Goal: Book appointment/travel/reservation

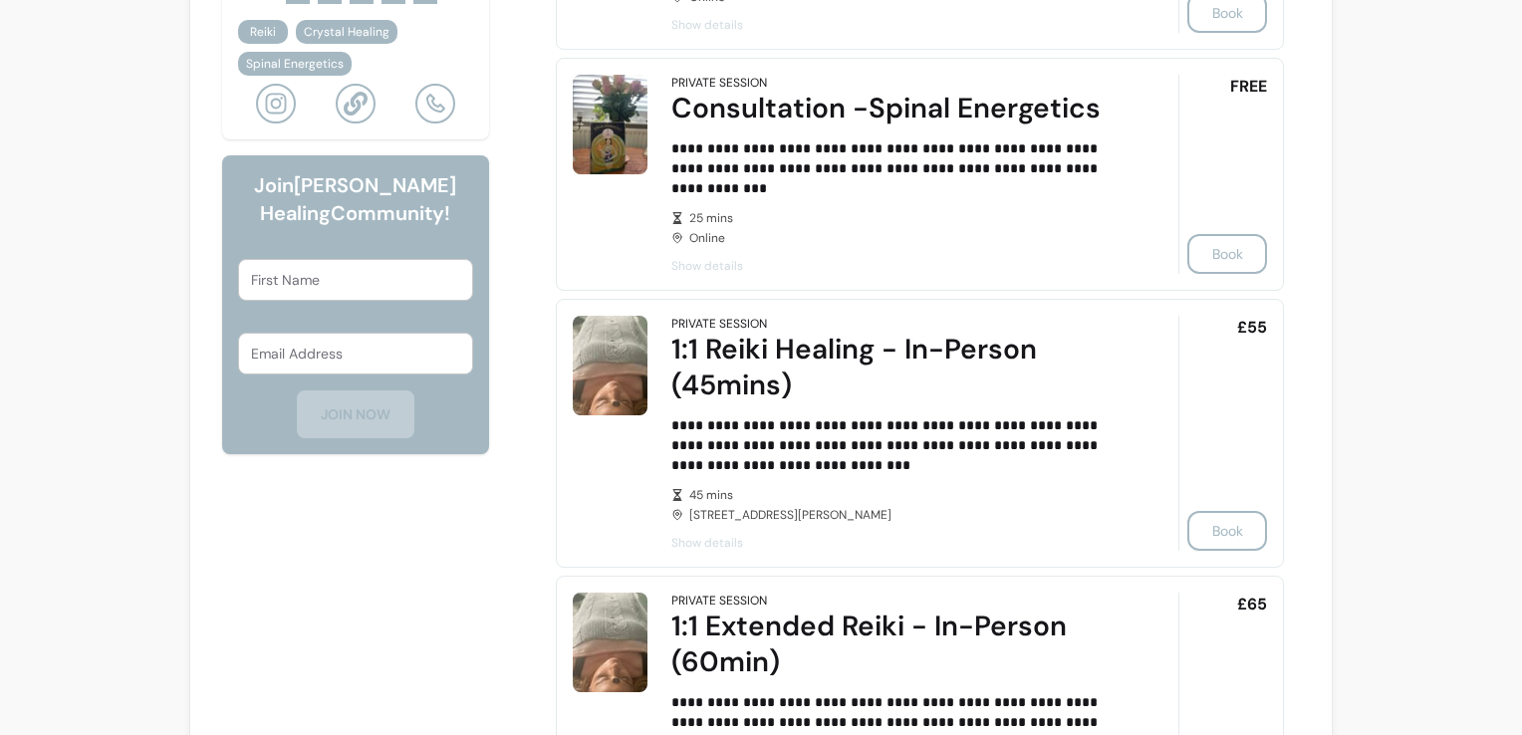
scroll to position [897, 0]
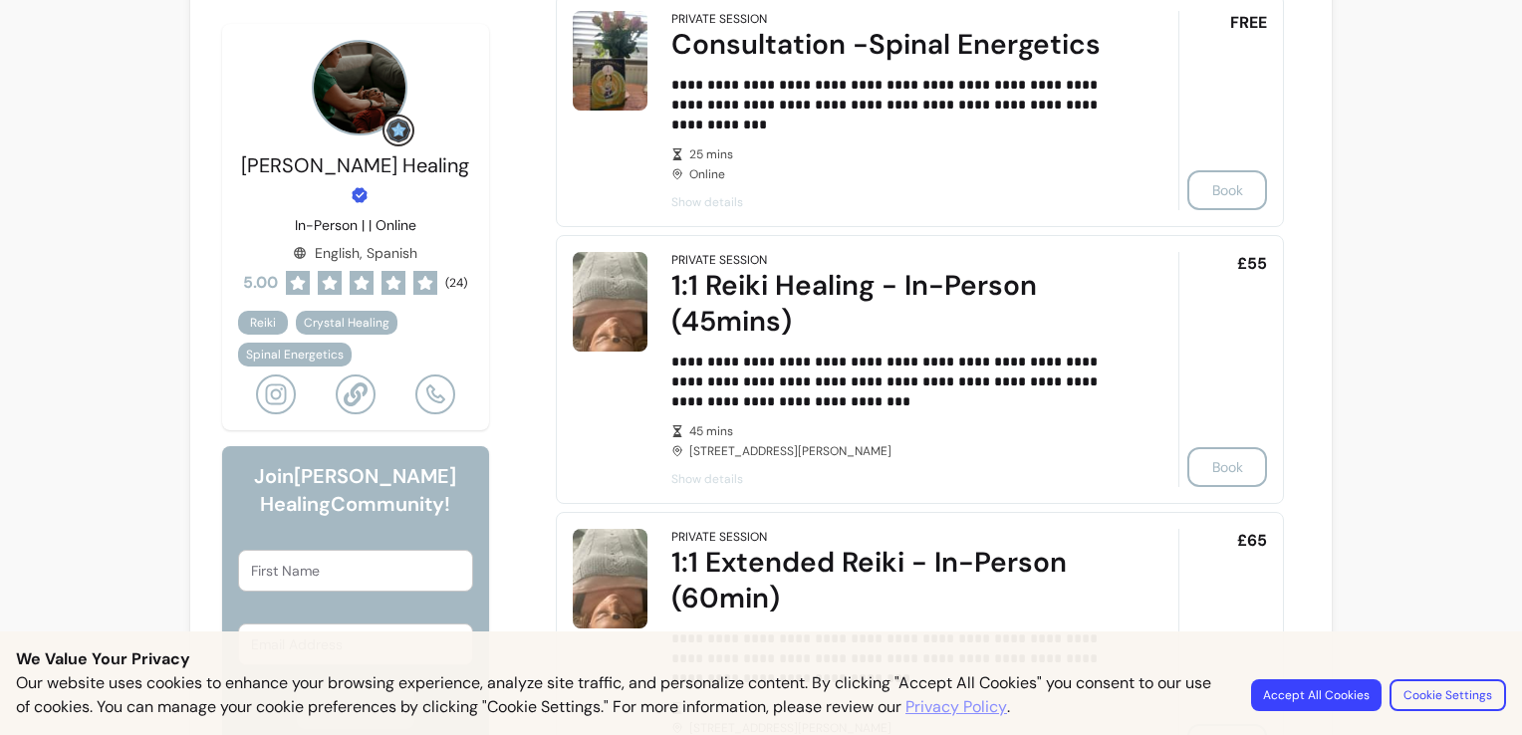
click at [1283, 687] on button "Accept All Cookies" at bounding box center [1316, 695] width 130 height 32
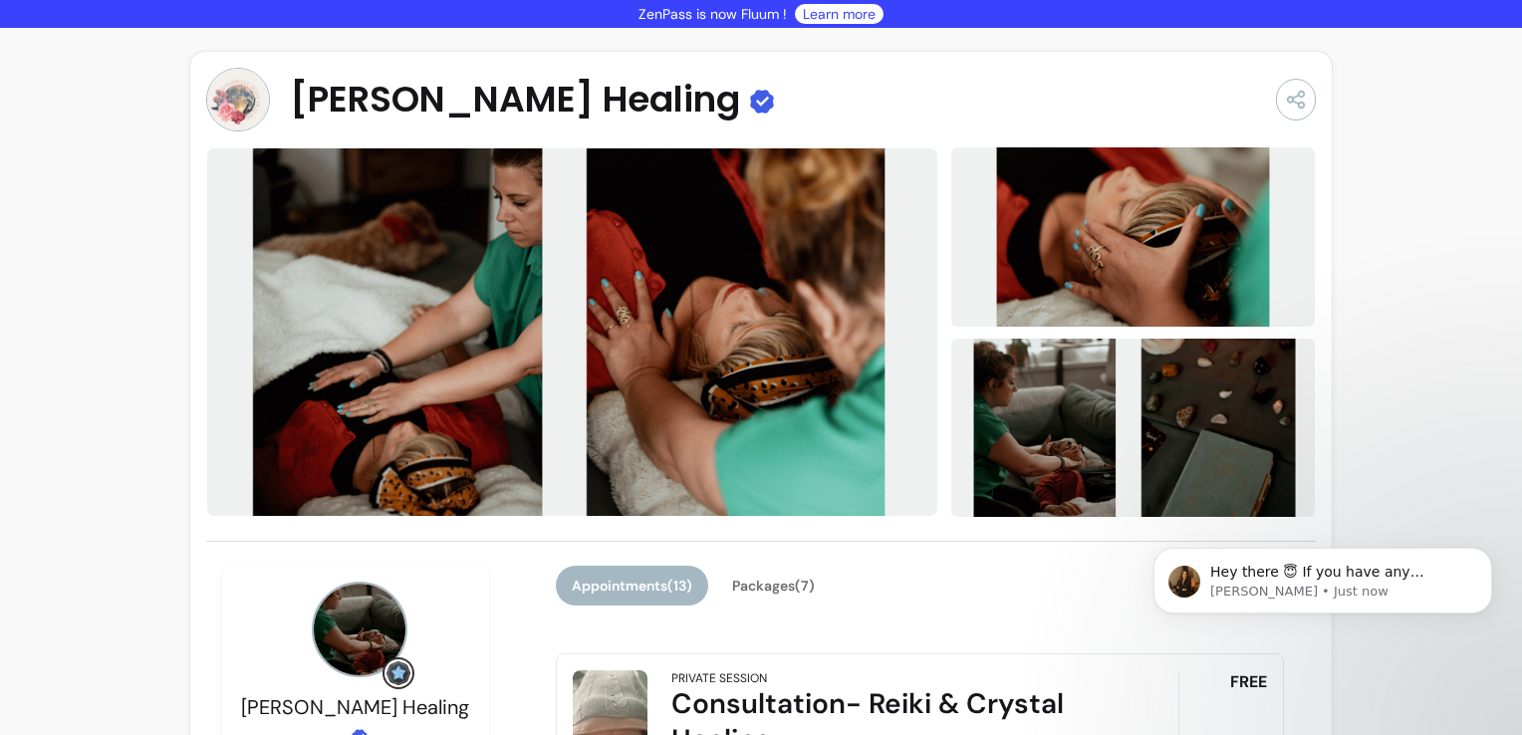
scroll to position [0, 0]
click at [754, 580] on button "Packages ( 7 )" at bounding box center [773, 586] width 115 height 40
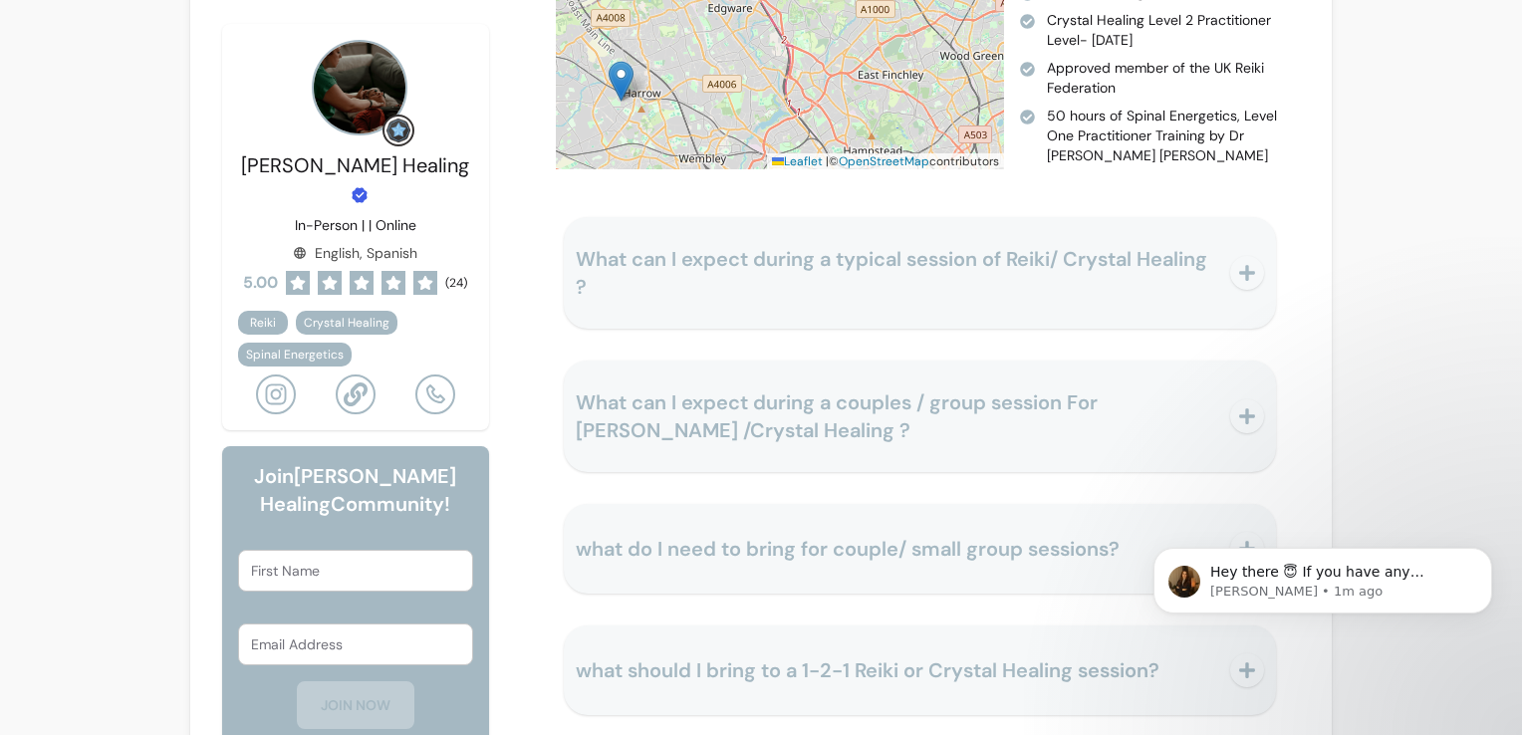
scroll to position [4682, 0]
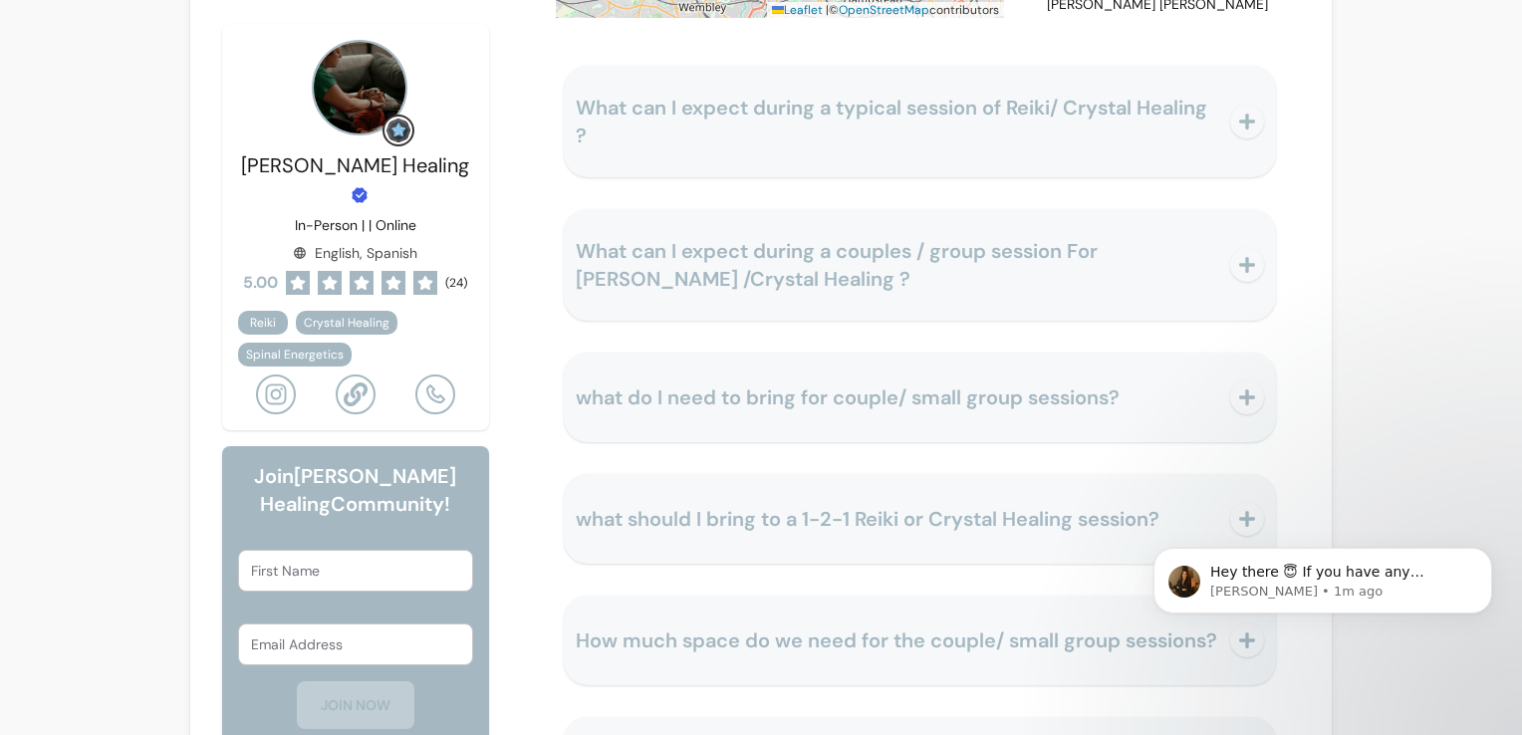
click at [1032, 293] on span "What can I expect during a couples / group session For [PERSON_NAME] /Crystal H…" at bounding box center [897, 265] width 643 height 56
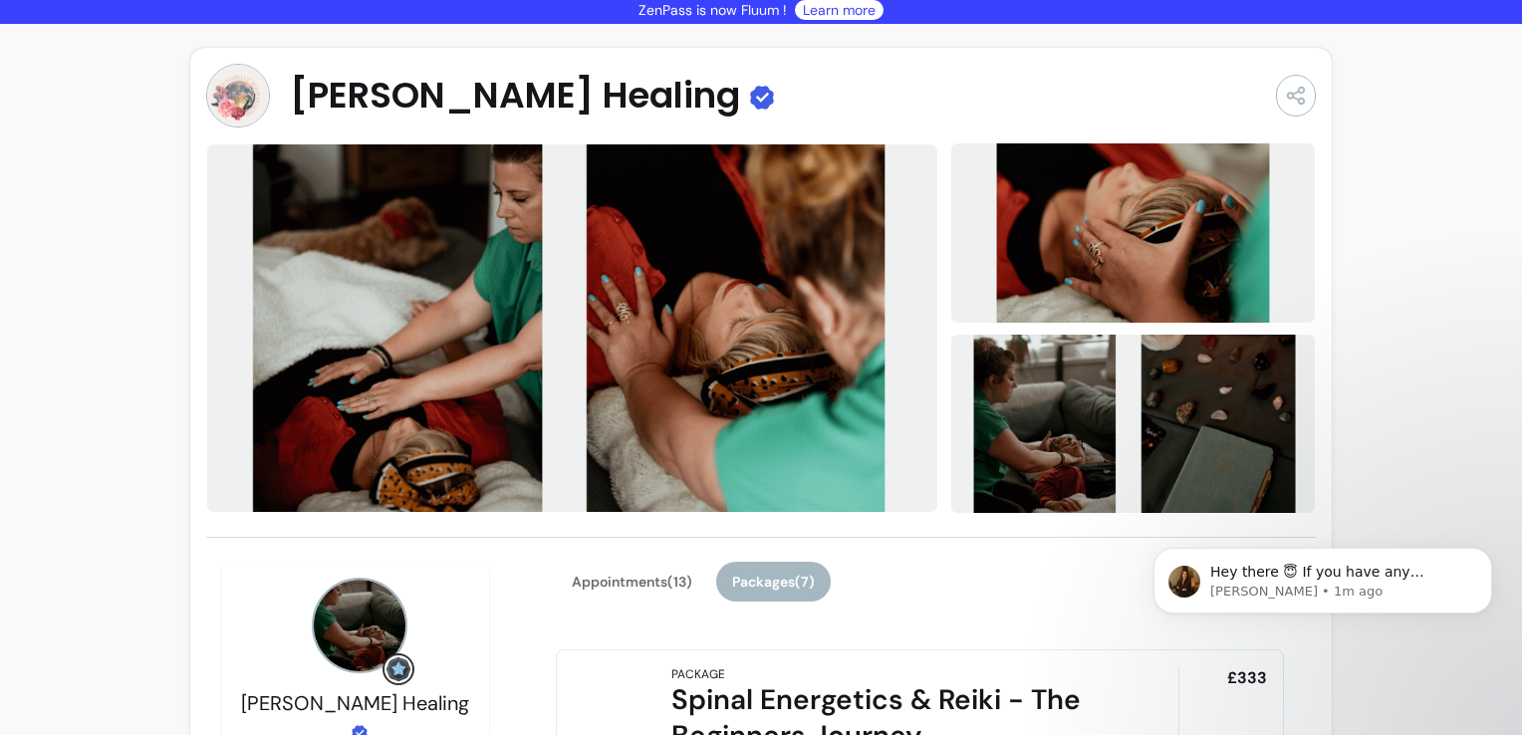
scroll to position [0, 0]
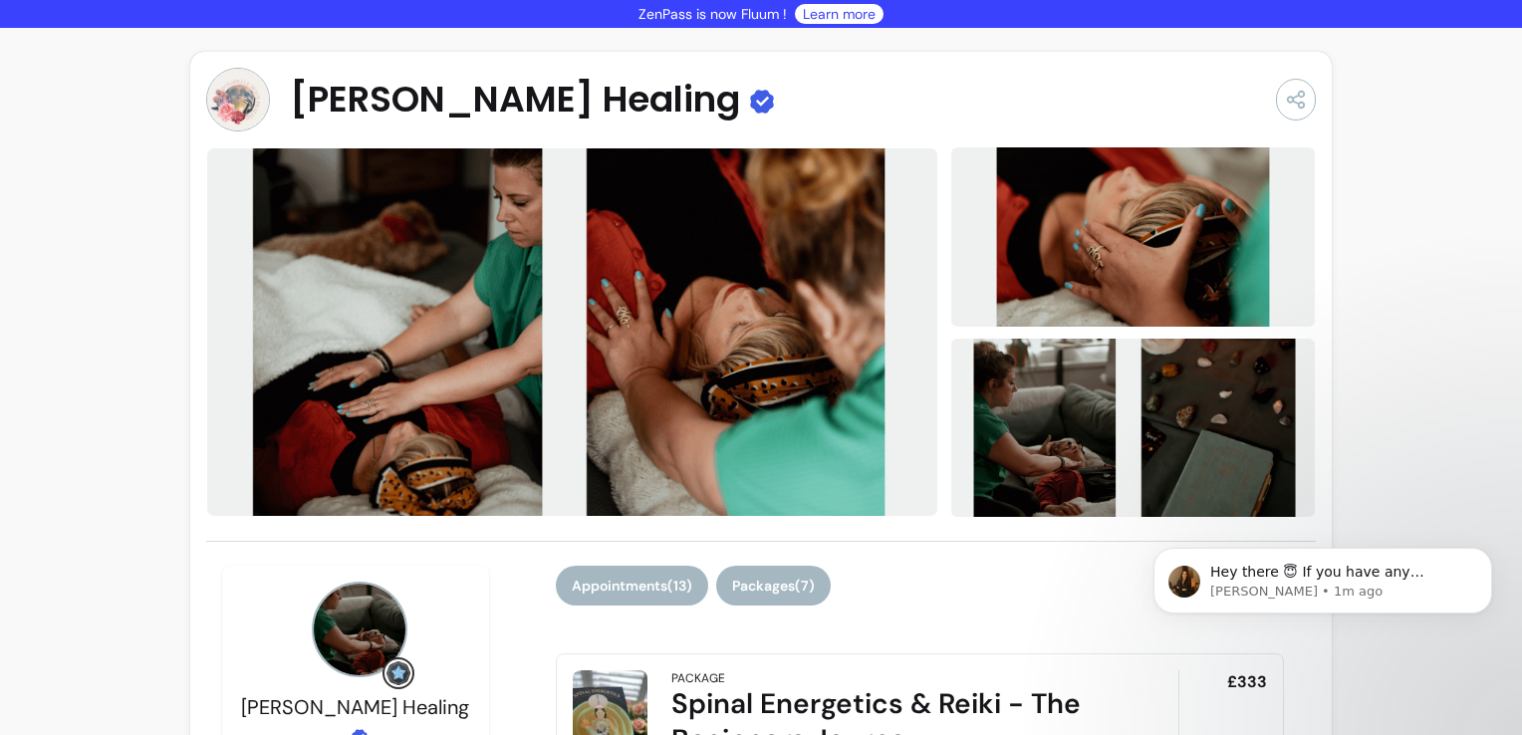
click at [626, 596] on button "Appointments ( 13 )" at bounding box center [632, 586] width 152 height 40
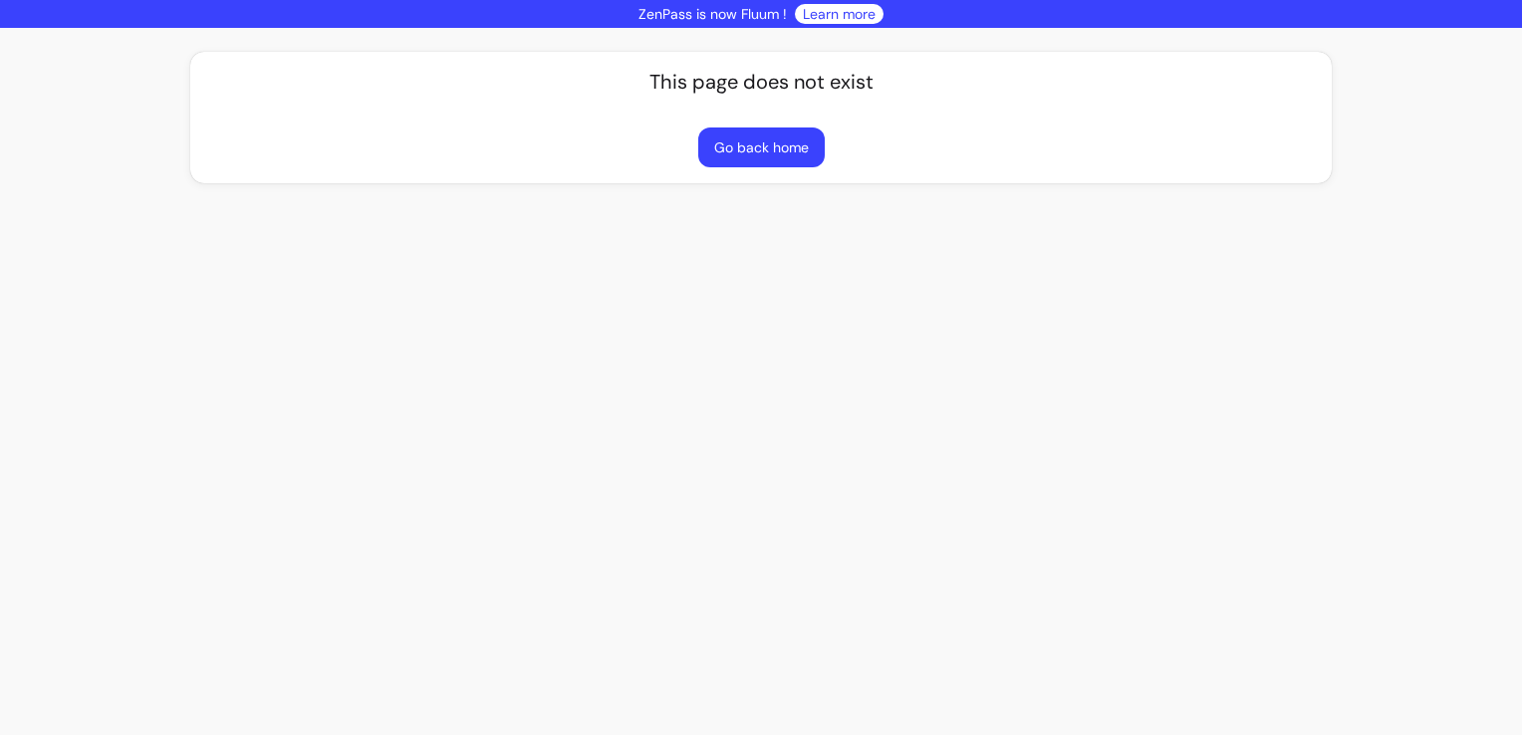
click at [742, 19] on p "ZenPass is now Fluum !" at bounding box center [713, 14] width 148 height 20
